Goal: Task Accomplishment & Management: Use online tool/utility

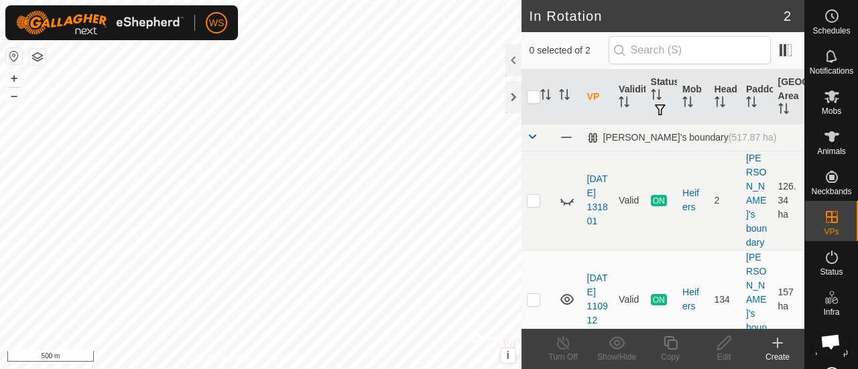
drag, startPoint x: 513, startPoint y: 54, endPoint x: 515, endPoint y: 64, distance: 10.3
click at [515, 64] on div at bounding box center [513, 60] width 16 height 32
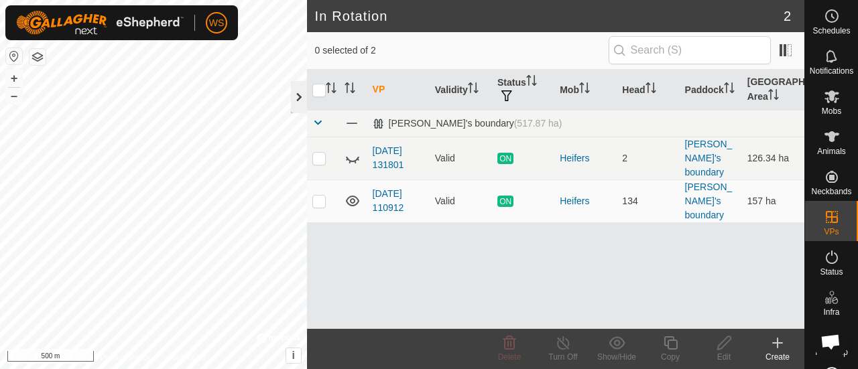
click at [300, 99] on div at bounding box center [299, 97] width 16 height 32
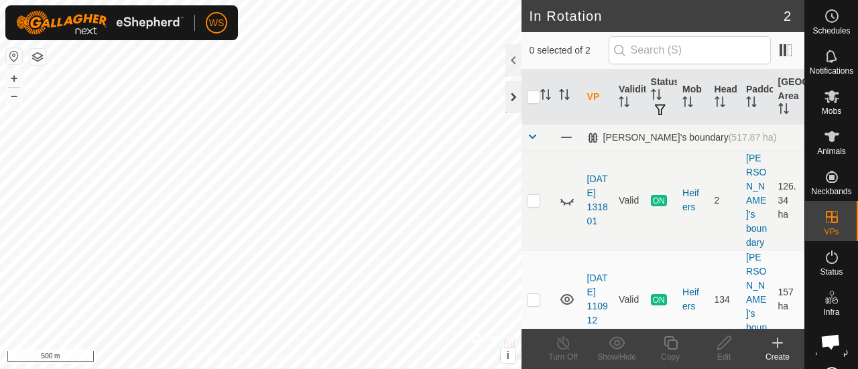
click at [507, 96] on div at bounding box center [513, 97] width 16 height 32
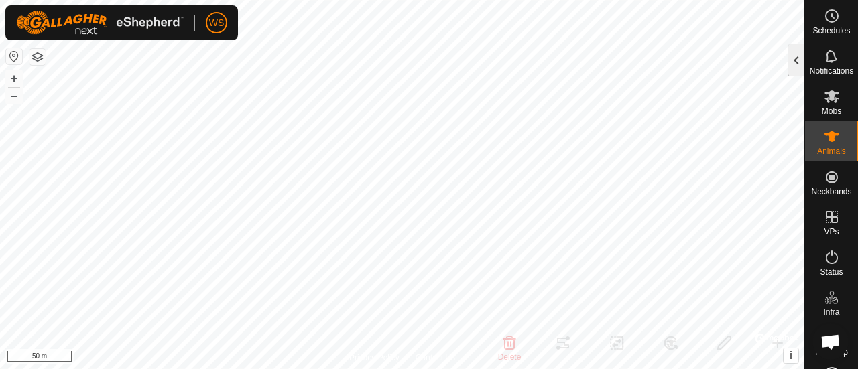
click at [798, 60] on div at bounding box center [796, 60] width 16 height 32
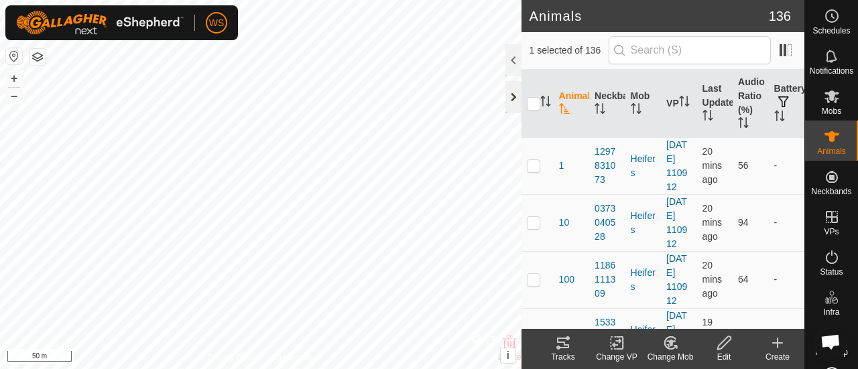
click at [513, 98] on div at bounding box center [513, 97] width 16 height 32
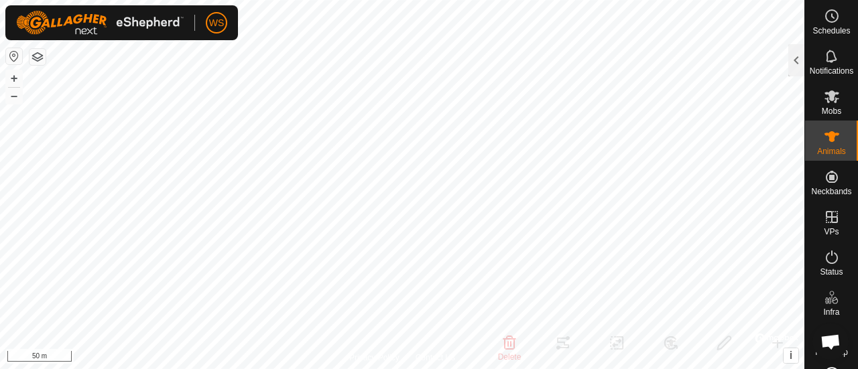
click at [829, 56] on icon at bounding box center [831, 56] width 11 height 13
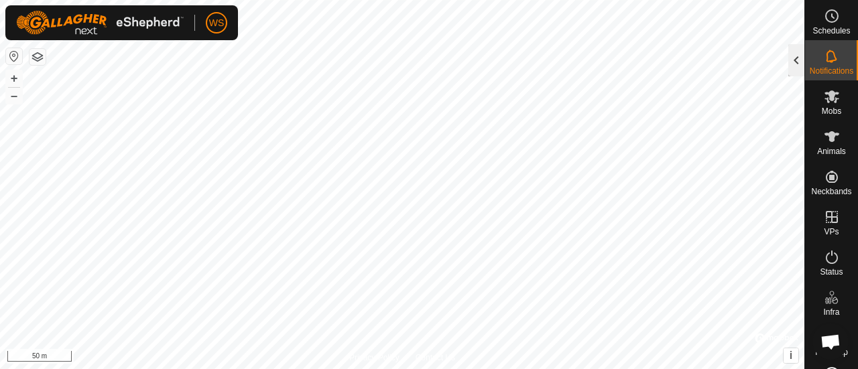
click at [791, 54] on div at bounding box center [796, 60] width 16 height 32
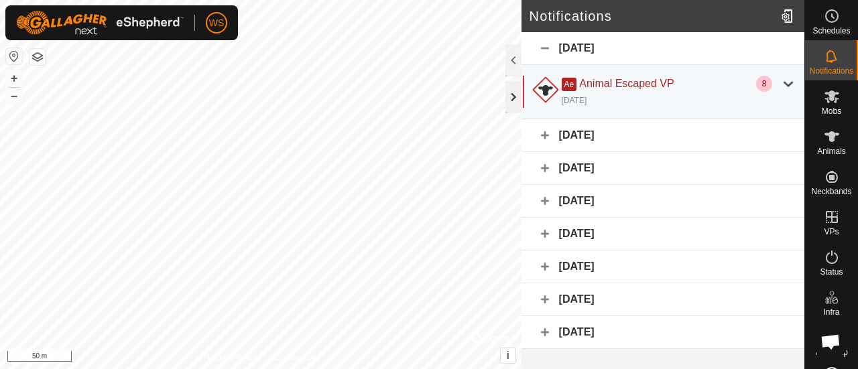
click at [516, 98] on div at bounding box center [513, 97] width 16 height 32
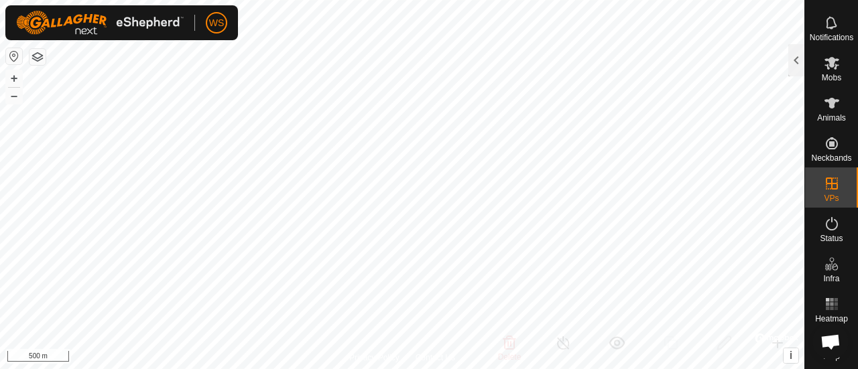
scroll to position [42, 0]
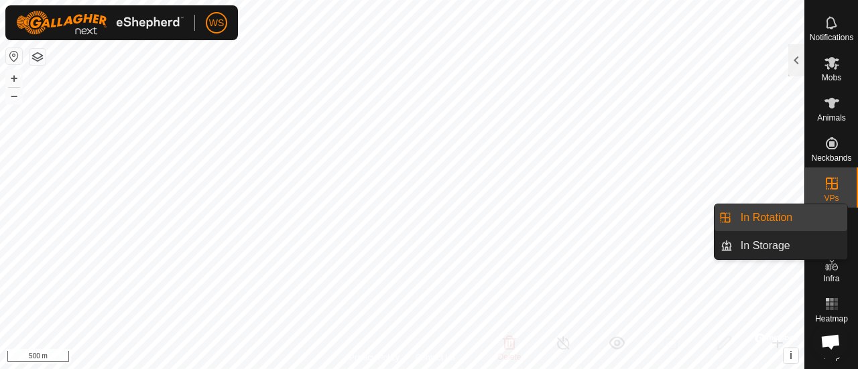
click at [825, 194] on span "VPs" at bounding box center [831, 198] width 15 height 8
click at [826, 181] on icon at bounding box center [832, 184] width 16 height 16
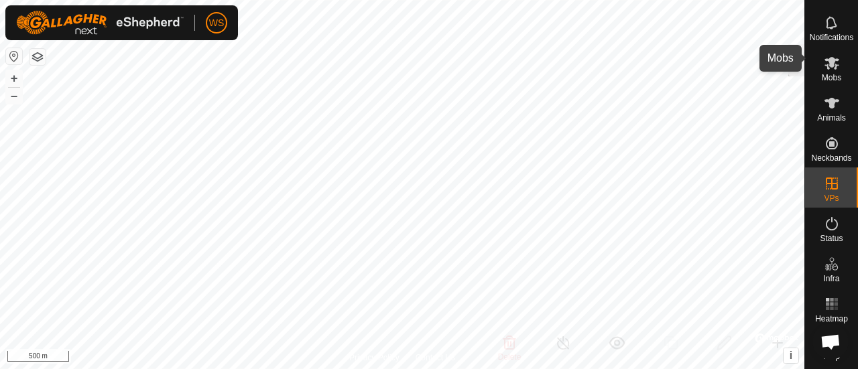
click at [824, 62] on icon at bounding box center [832, 63] width 16 height 16
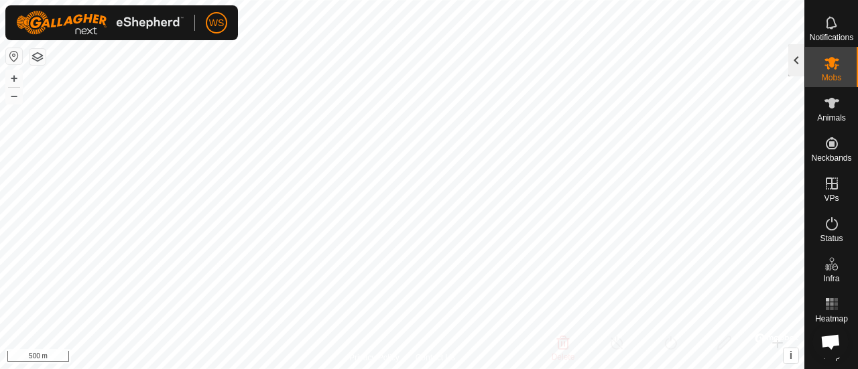
click at [802, 58] on div at bounding box center [796, 60] width 16 height 32
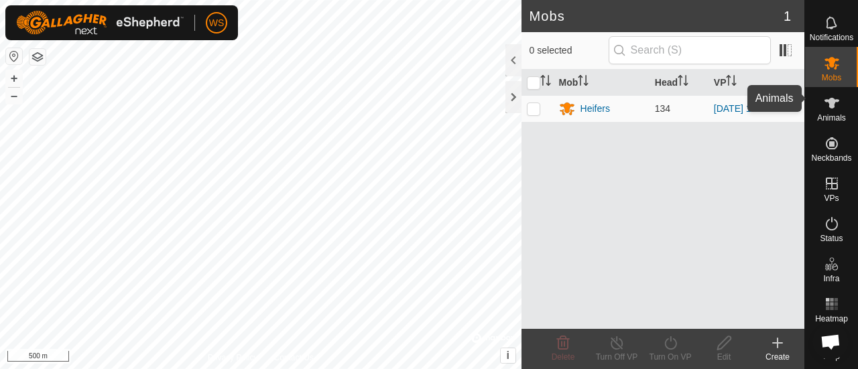
click at [824, 95] on icon at bounding box center [832, 103] width 16 height 16
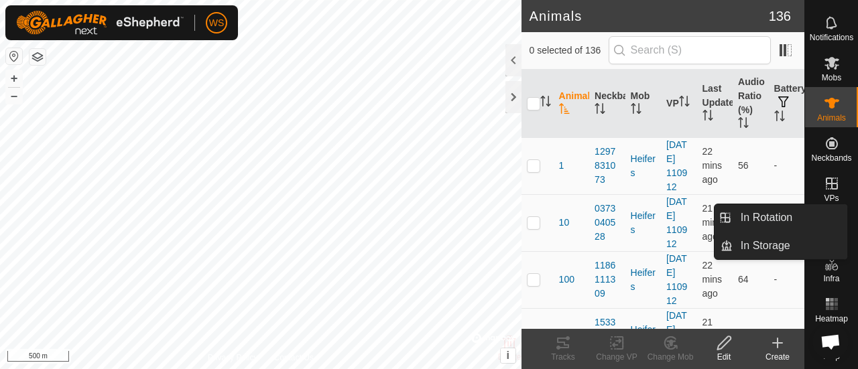
click at [826, 178] on icon at bounding box center [832, 184] width 12 height 12
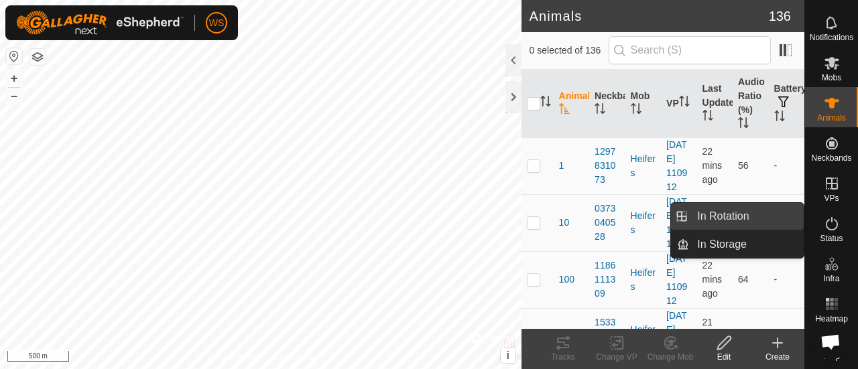
click at [775, 218] on link "In Rotation" at bounding box center [746, 216] width 115 height 27
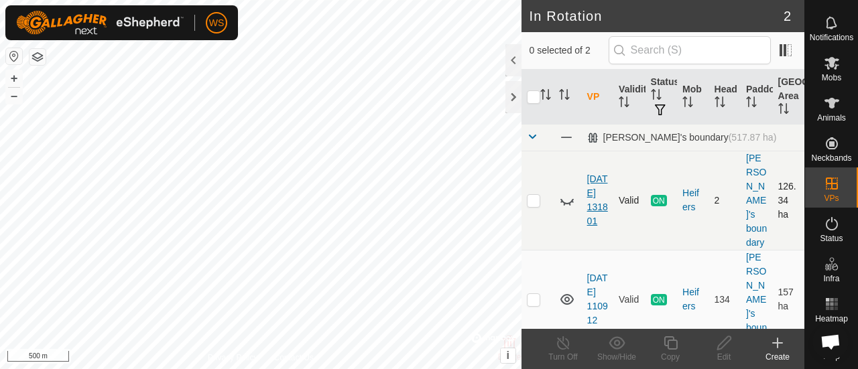
click at [592, 174] on link "[DATE] 131801" at bounding box center [597, 200] width 21 height 53
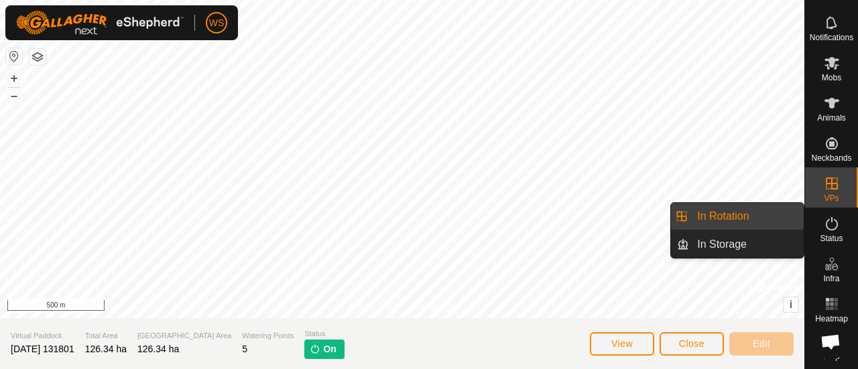
click at [727, 221] on link "In Rotation" at bounding box center [746, 216] width 115 height 27
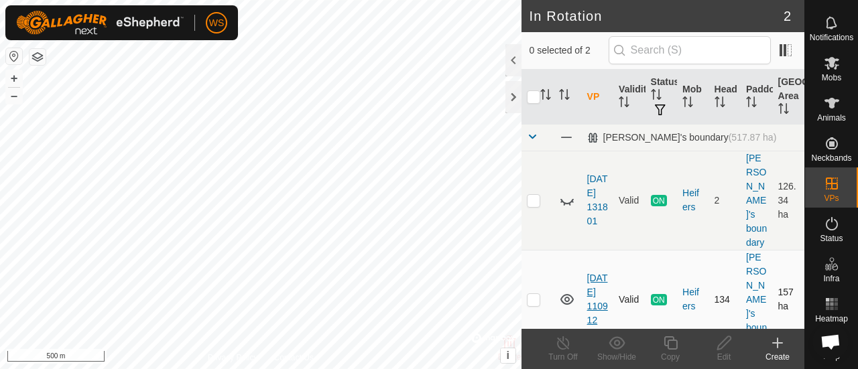
click at [596, 273] on link "[DATE] 110912" at bounding box center [597, 299] width 21 height 53
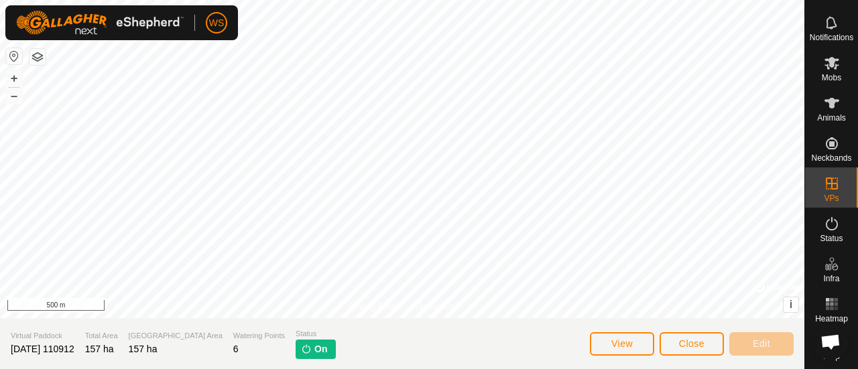
click at [812, 117] on div "Animals" at bounding box center [831, 107] width 53 height 40
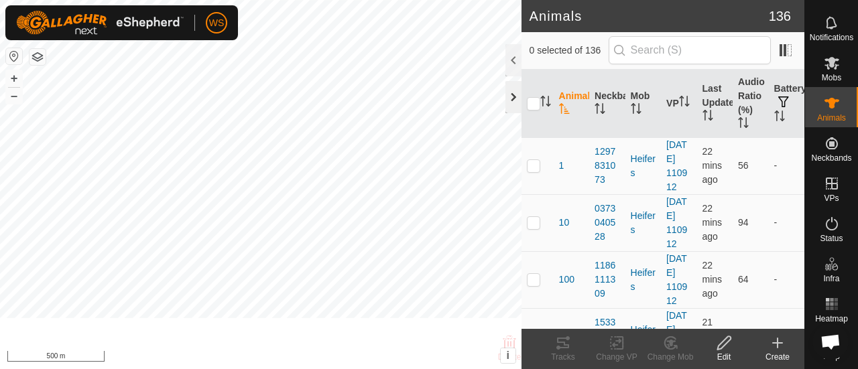
click at [511, 95] on div at bounding box center [513, 97] width 16 height 32
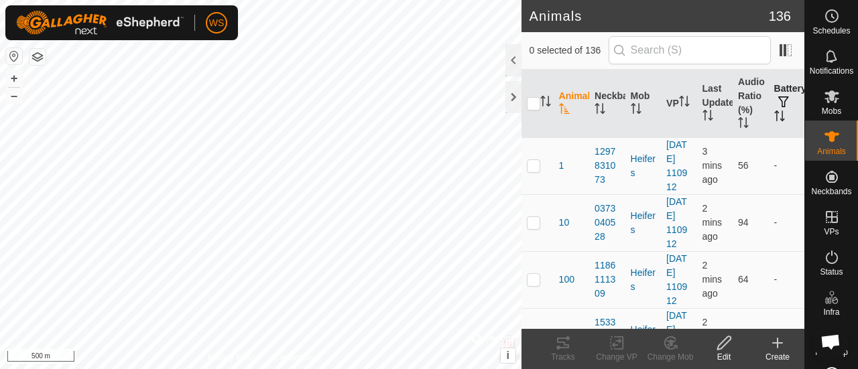
click at [778, 94] on th "Battery" at bounding box center [787, 104] width 36 height 68
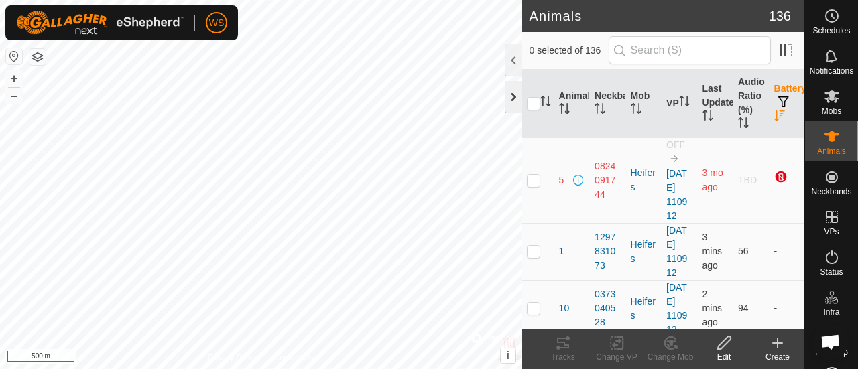
click at [513, 88] on div at bounding box center [513, 97] width 16 height 32
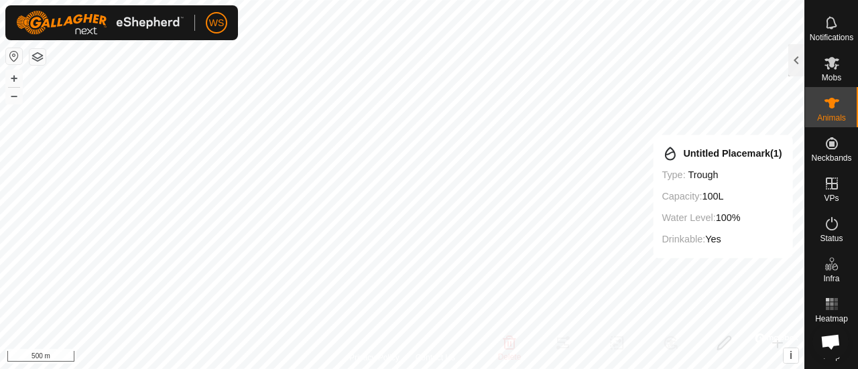
scroll to position [43, 0]
click at [833, 296] on icon at bounding box center [832, 304] width 16 height 16
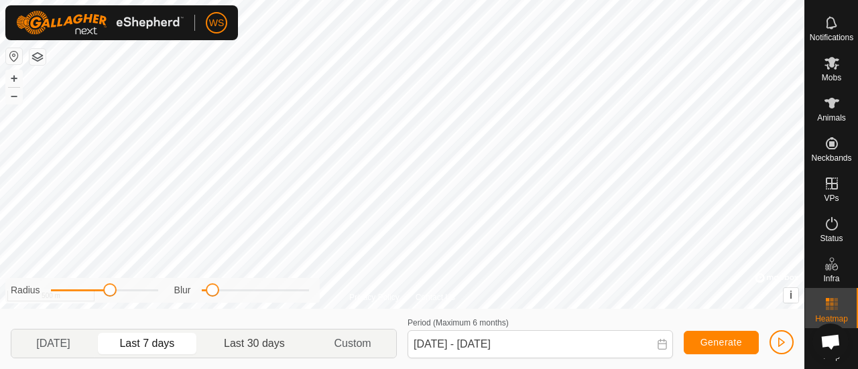
click at [263, 341] on p-togglebutton "Last 30 days" at bounding box center [255, 344] width 110 height 28
click at [66, 345] on p-togglebutton "Yesterday" at bounding box center [53, 344] width 84 height 28
drag, startPoint x: 66, startPoint y: 345, endPoint x: 155, endPoint y: 353, distance: 89.5
click at [155, 353] on p-selectbutton "Yesterday Last 7 days Last 30 days Custom" at bounding box center [204, 343] width 386 height 29
click at [241, 349] on p-togglebutton "Last 30 days" at bounding box center [255, 344] width 110 height 28
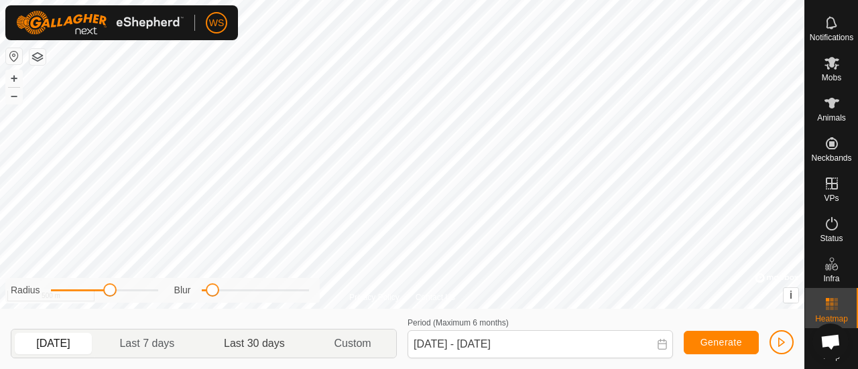
type input "10 Aug, 2025 - 08 Sep, 2025"
